Goal: Task Accomplishment & Management: Use online tool/utility

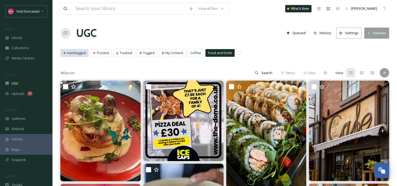
click at [74, 50] on span "Hashtagged" at bounding box center [76, 52] width 19 height 5
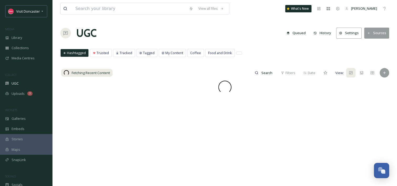
click at [375, 33] on button "Sources" at bounding box center [376, 33] width 25 height 11
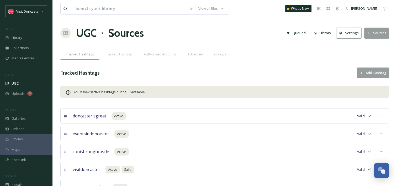
click at [372, 75] on button "Add Hashtag" at bounding box center [373, 72] width 32 height 11
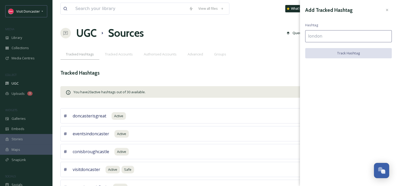
click at [345, 37] on input at bounding box center [348, 36] width 87 height 12
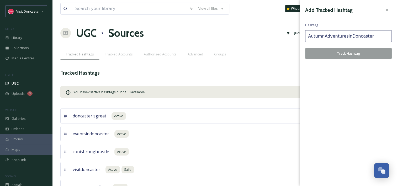
type input "AutumnAdventuresinDoncaster"
click at [357, 53] on button "Track Hashtag" at bounding box center [348, 53] width 87 height 11
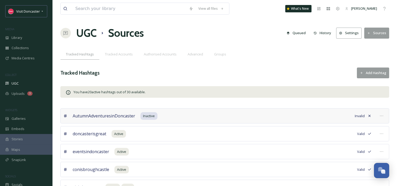
click at [374, 76] on button "Add Hashtag" at bounding box center [373, 72] width 32 height 11
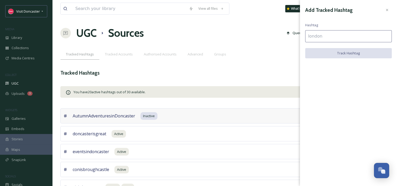
click at [349, 40] on input at bounding box center [348, 36] width 87 height 12
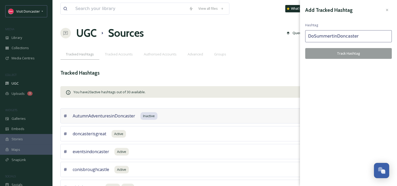
type input "DoSummertinDoncaster"
click at [355, 54] on button "Track Hashtag" at bounding box center [348, 53] width 87 height 11
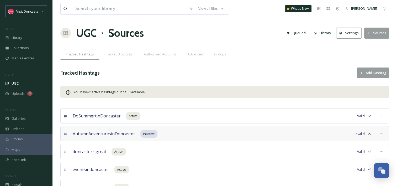
click at [370, 67] on button "Add Hashtag" at bounding box center [373, 72] width 32 height 11
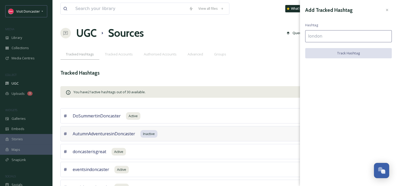
click at [377, 33] on input at bounding box center [348, 36] width 87 height 12
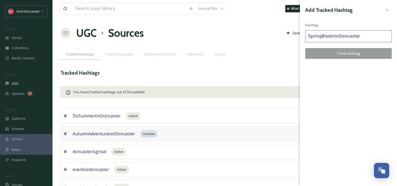
type input "SpringBloominDoncaster"
click at [364, 56] on button "Track Hashtag" at bounding box center [348, 53] width 87 height 11
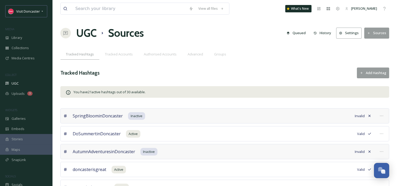
click at [367, 71] on button "Add Hashtag" at bounding box center [373, 72] width 32 height 11
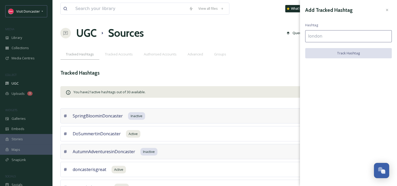
click at [366, 37] on input at bounding box center [348, 36] width 87 height 12
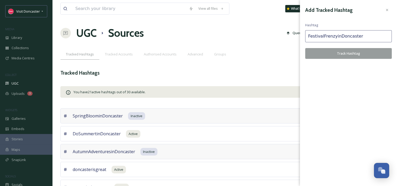
type input "FestivalFrenzyinDoncaster"
click at [363, 54] on button "Track Hashtag" at bounding box center [348, 53] width 87 height 11
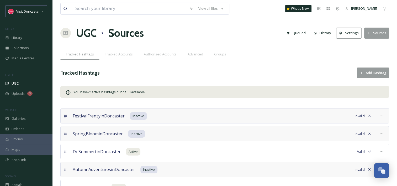
click at [369, 70] on button "Add Hashtag" at bounding box center [373, 72] width 32 height 11
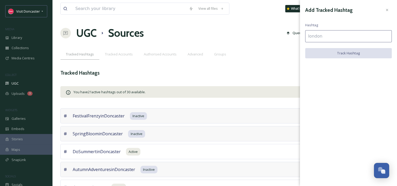
click at [363, 34] on input at bounding box center [348, 36] width 87 height 12
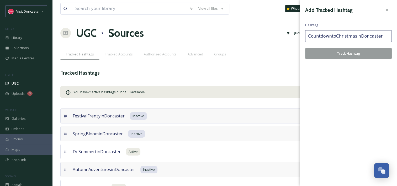
type input "CountdowntoChristmasinDoncaster"
click at [357, 57] on button "Track Hashtag" at bounding box center [348, 53] width 87 height 11
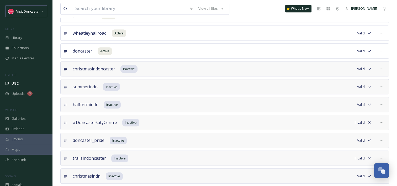
scroll to position [493, 0]
click at [19, 90] on div "Uploads 3" at bounding box center [26, 93] width 52 height 10
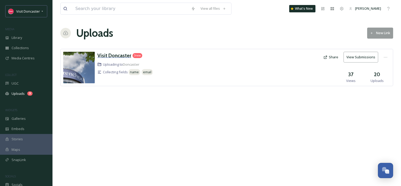
click at [122, 52] on h3 "Visit Doncaster" at bounding box center [114, 55] width 34 height 6
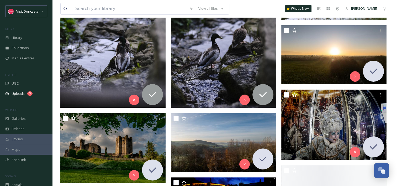
scroll to position [156, 0]
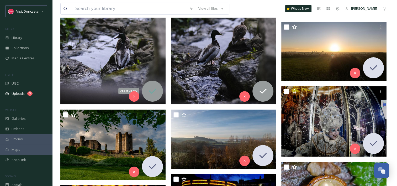
click at [153, 88] on icon at bounding box center [152, 91] width 10 height 10
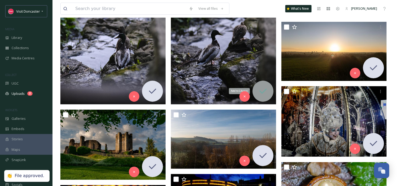
click at [264, 91] on icon at bounding box center [263, 91] width 10 height 10
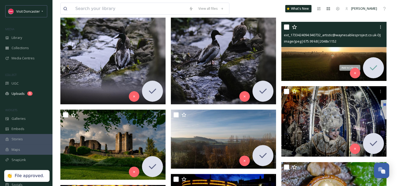
click at [372, 63] on icon at bounding box center [373, 67] width 10 height 10
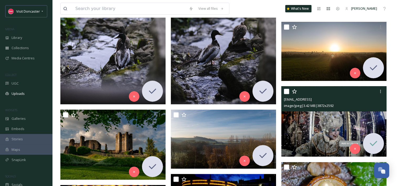
click at [377, 148] on div "Add to Library" at bounding box center [373, 143] width 21 height 21
